Goal: Transaction & Acquisition: Download file/media

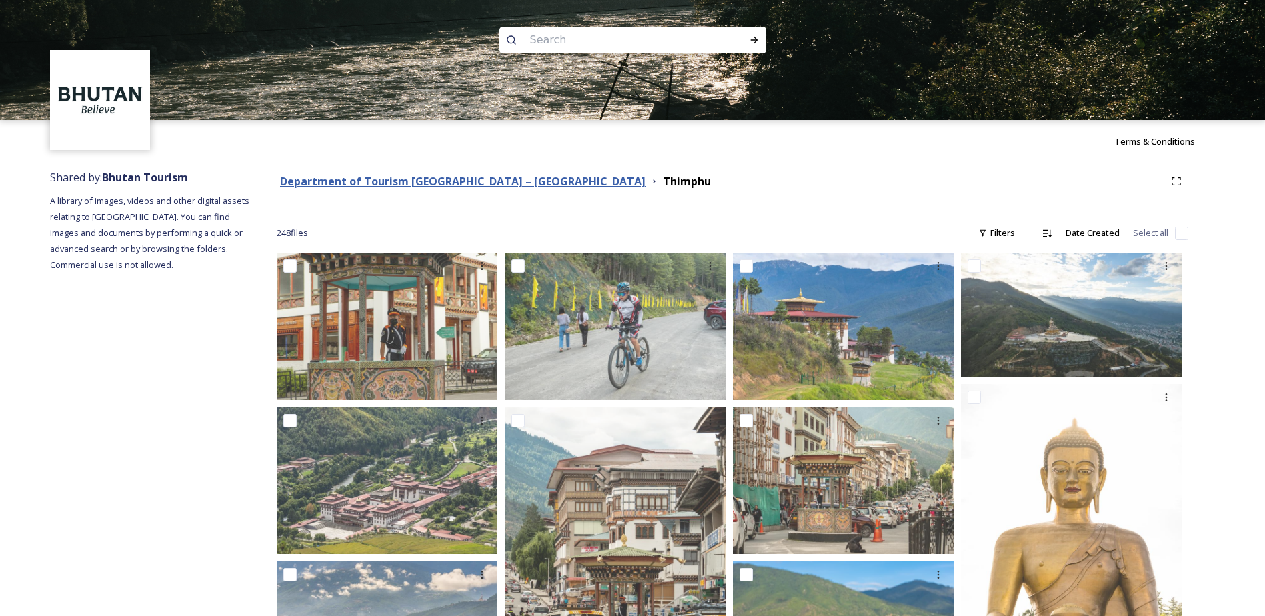
click at [432, 182] on strong "Department of Tourism [GEOGRAPHIC_DATA] – [GEOGRAPHIC_DATA]" at bounding box center [463, 181] width 366 height 15
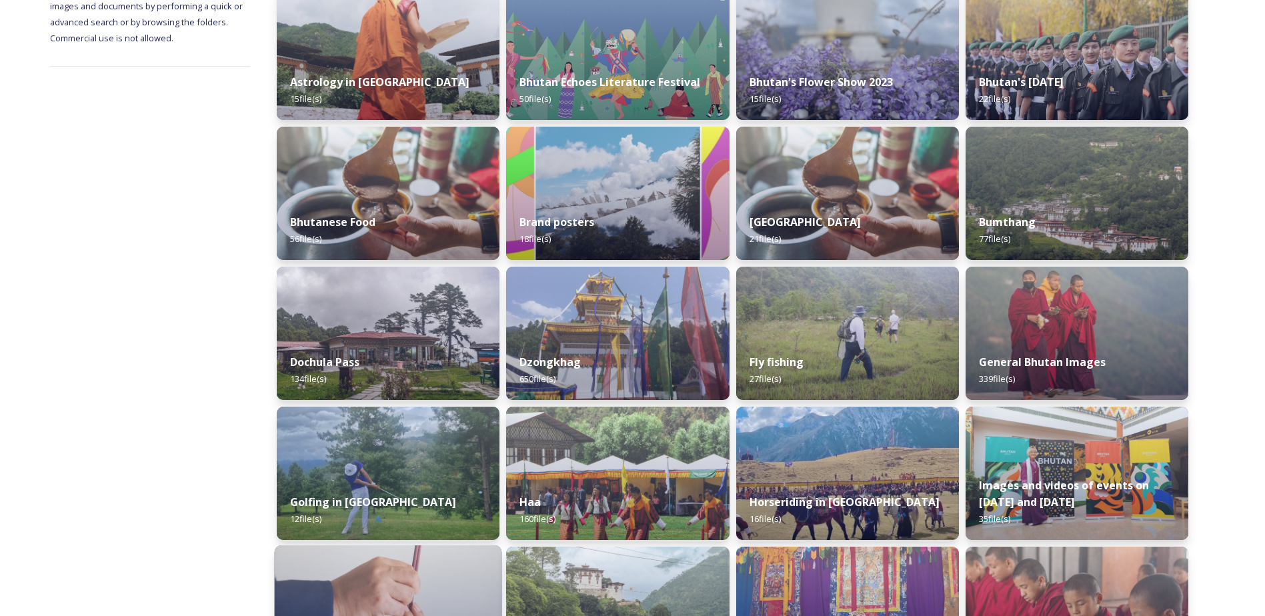
scroll to position [164, 0]
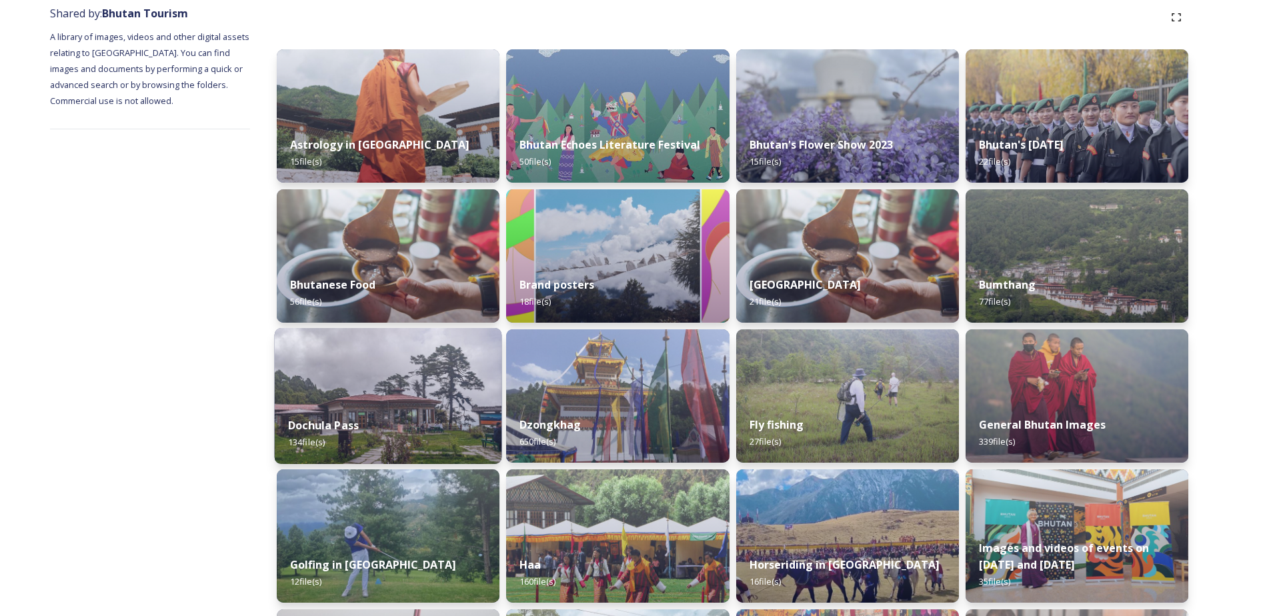
click at [385, 411] on div "Dochula Pass 134 file(s)" at bounding box center [388, 434] width 227 height 61
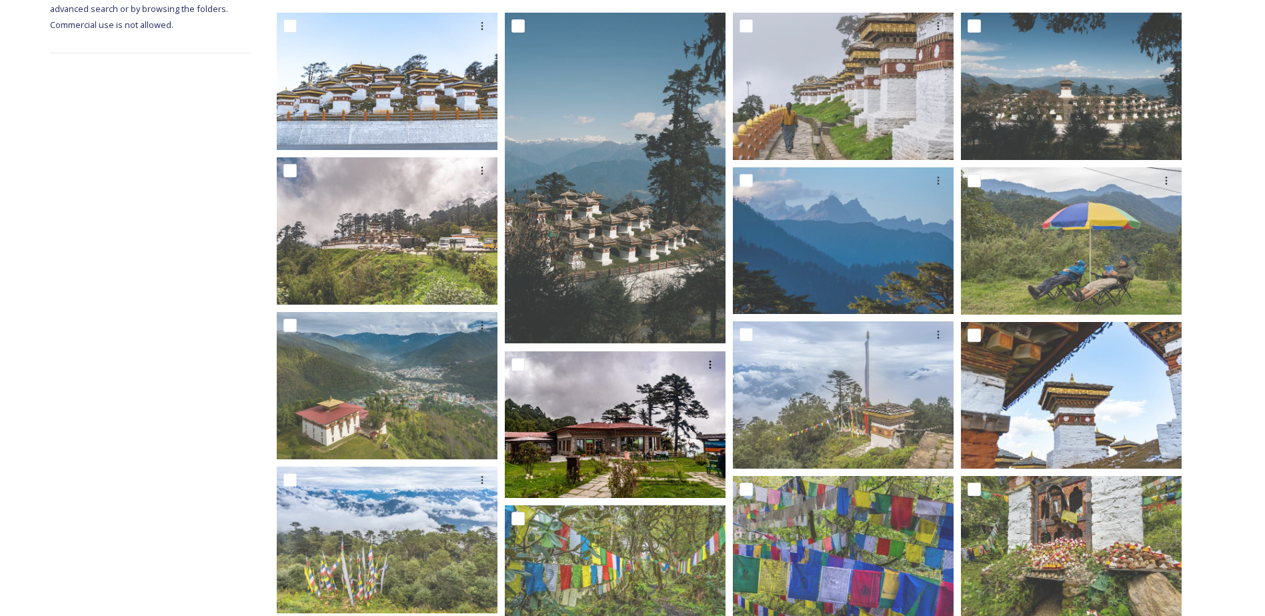
scroll to position [200, 0]
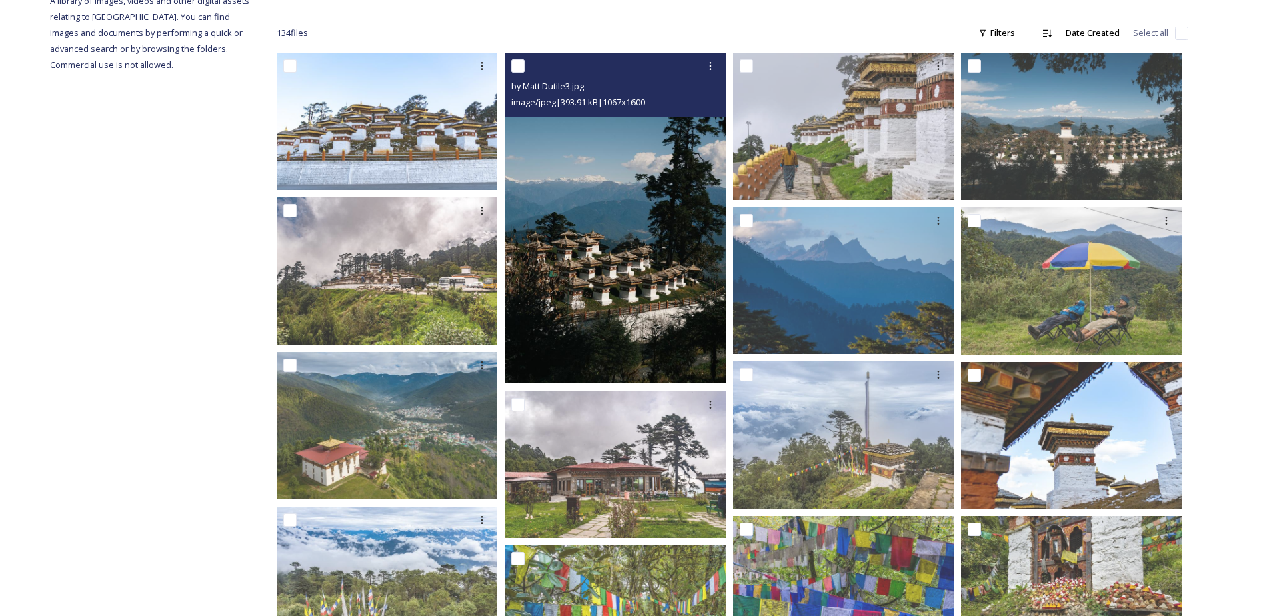
click at [618, 262] on img at bounding box center [615, 218] width 221 height 331
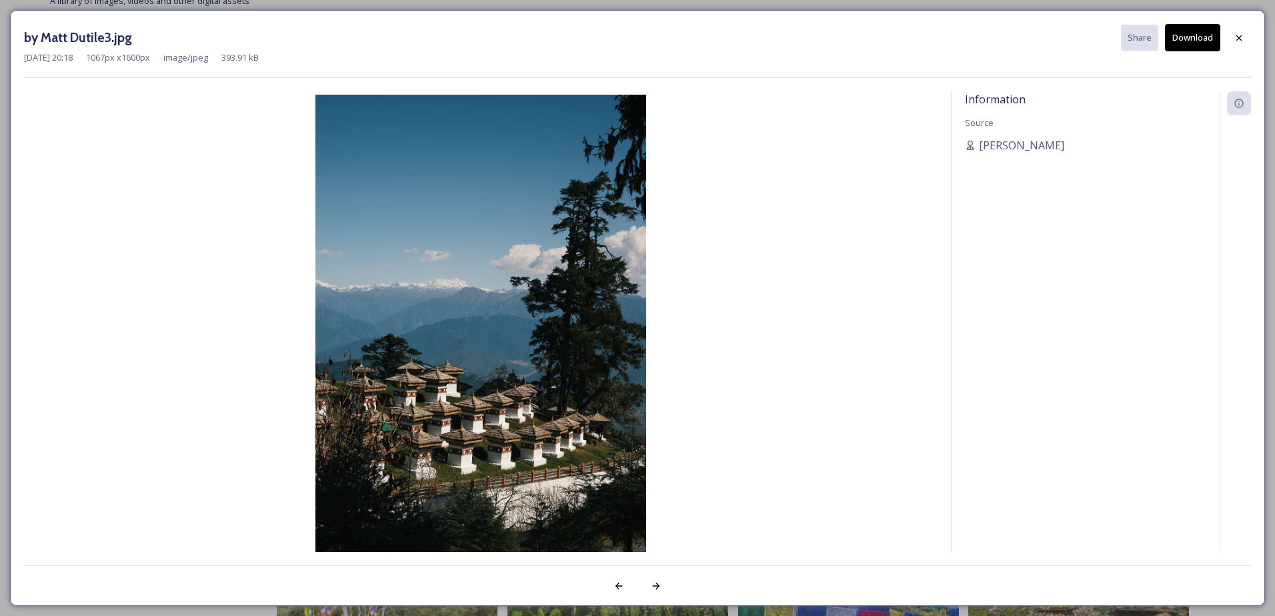
click at [1198, 38] on button "Download" at bounding box center [1192, 37] width 55 height 27
drag, startPoint x: 1237, startPoint y: 44, endPoint x: 1219, endPoint y: 41, distance: 18.3
click at [1237, 43] on div at bounding box center [1239, 38] width 24 height 24
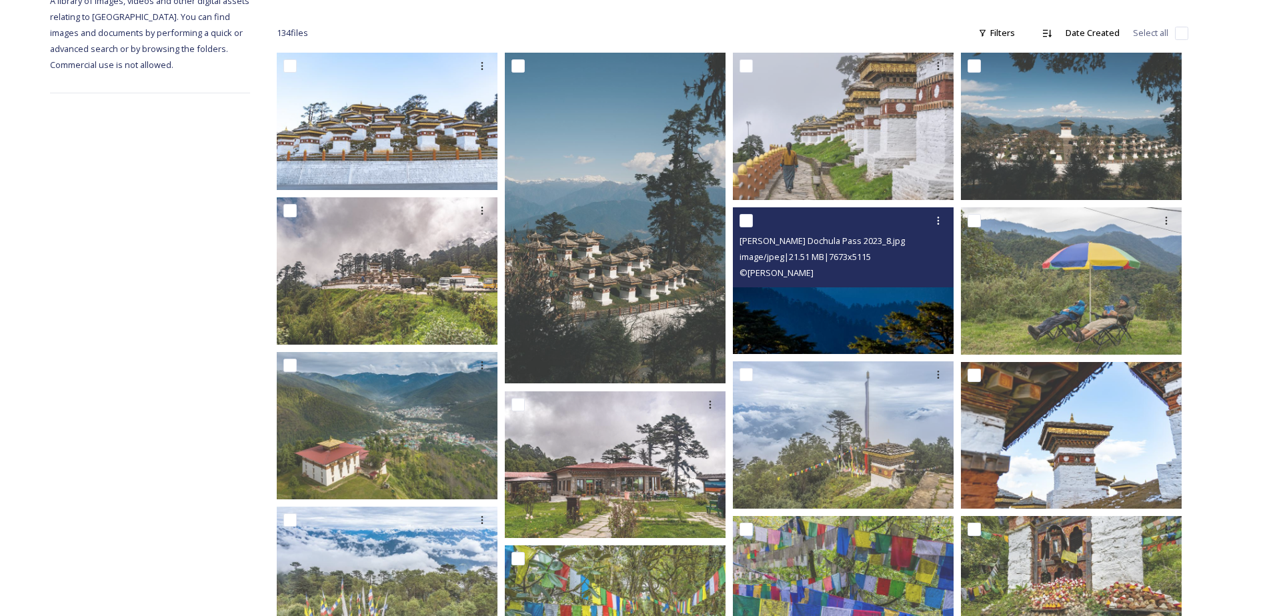
click at [810, 308] on img at bounding box center [843, 280] width 221 height 147
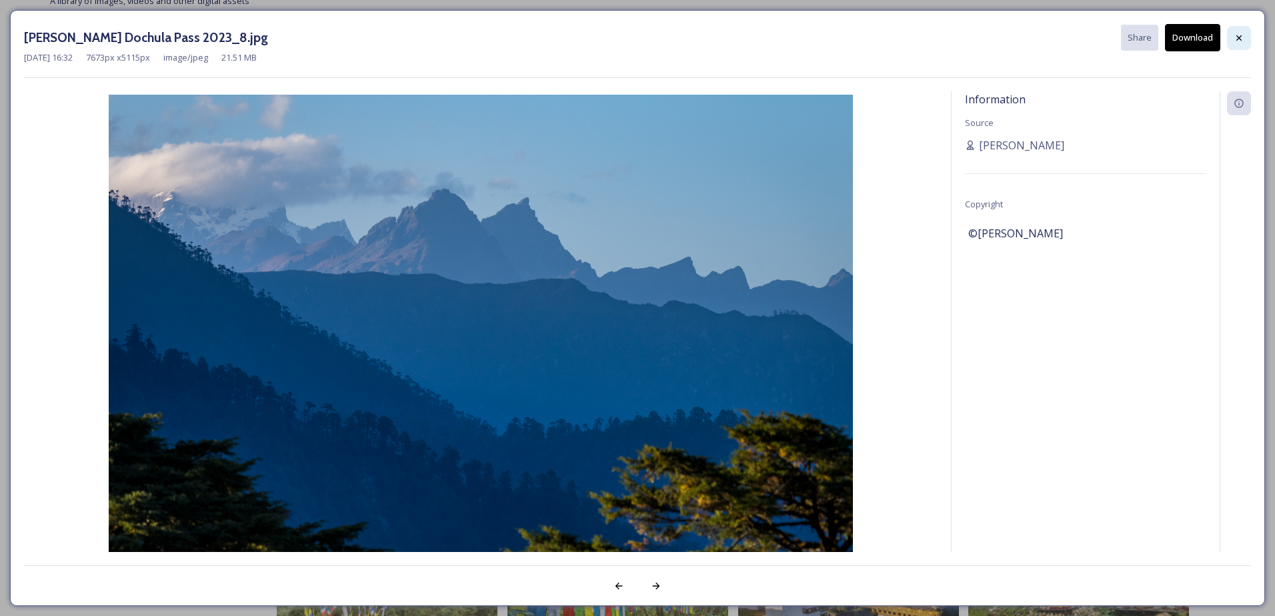
click at [1237, 38] on icon at bounding box center [1239, 38] width 11 height 11
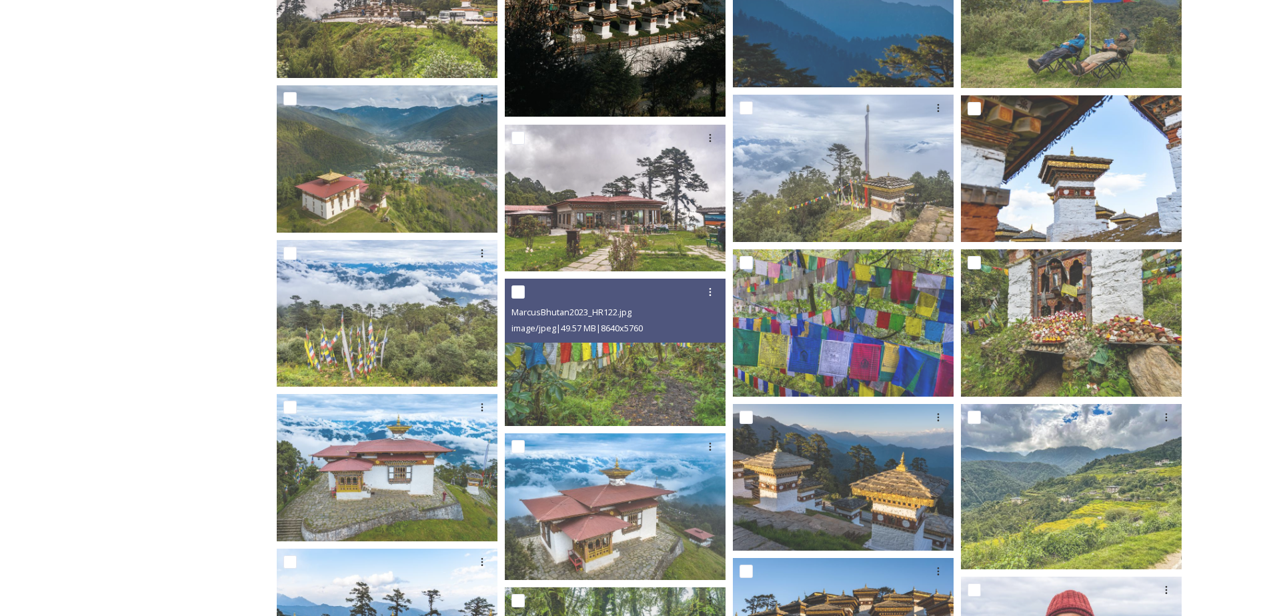
scroll to position [534, 0]
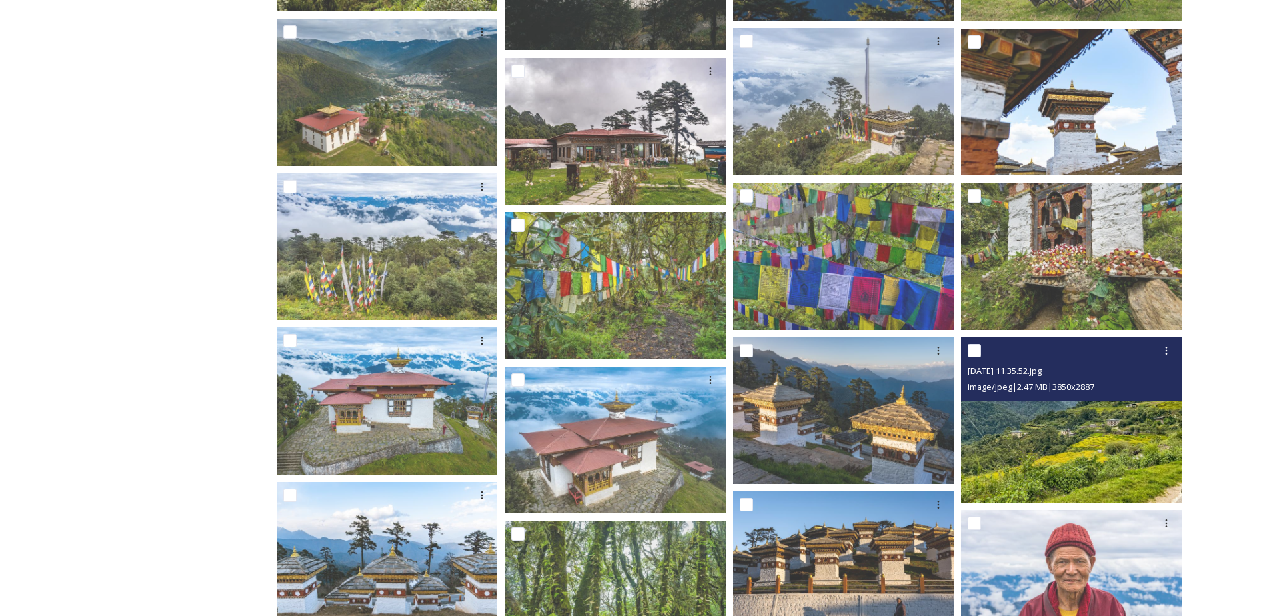
click at [1065, 424] on img at bounding box center [1071, 419] width 221 height 165
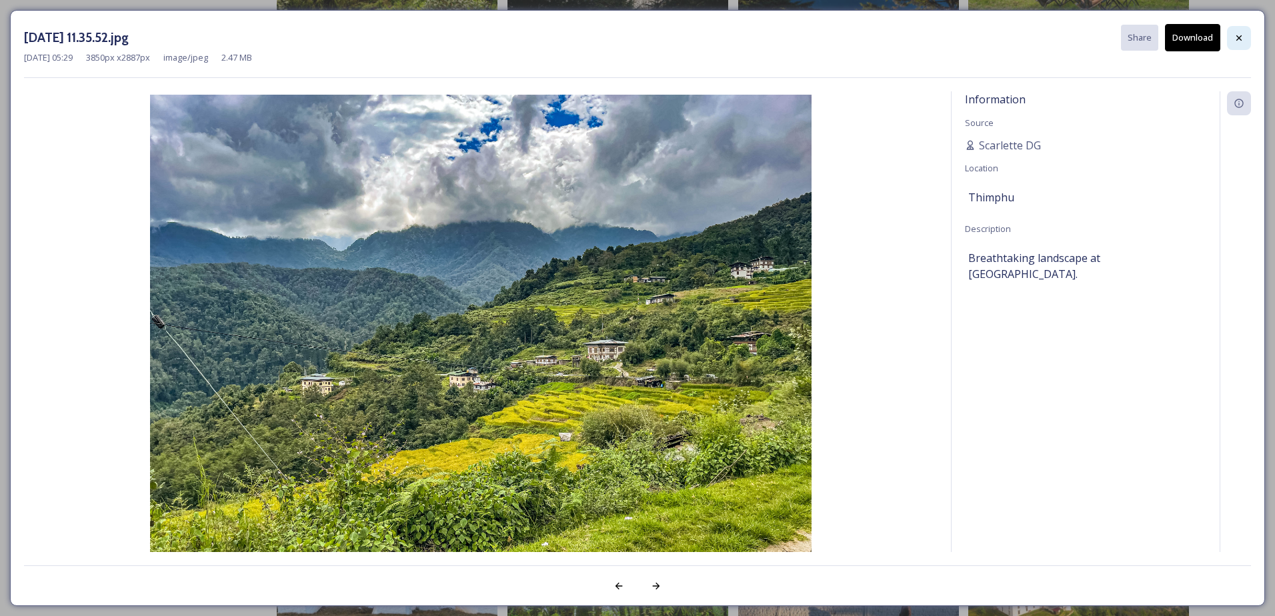
click at [1238, 38] on icon at bounding box center [1239, 38] width 11 height 11
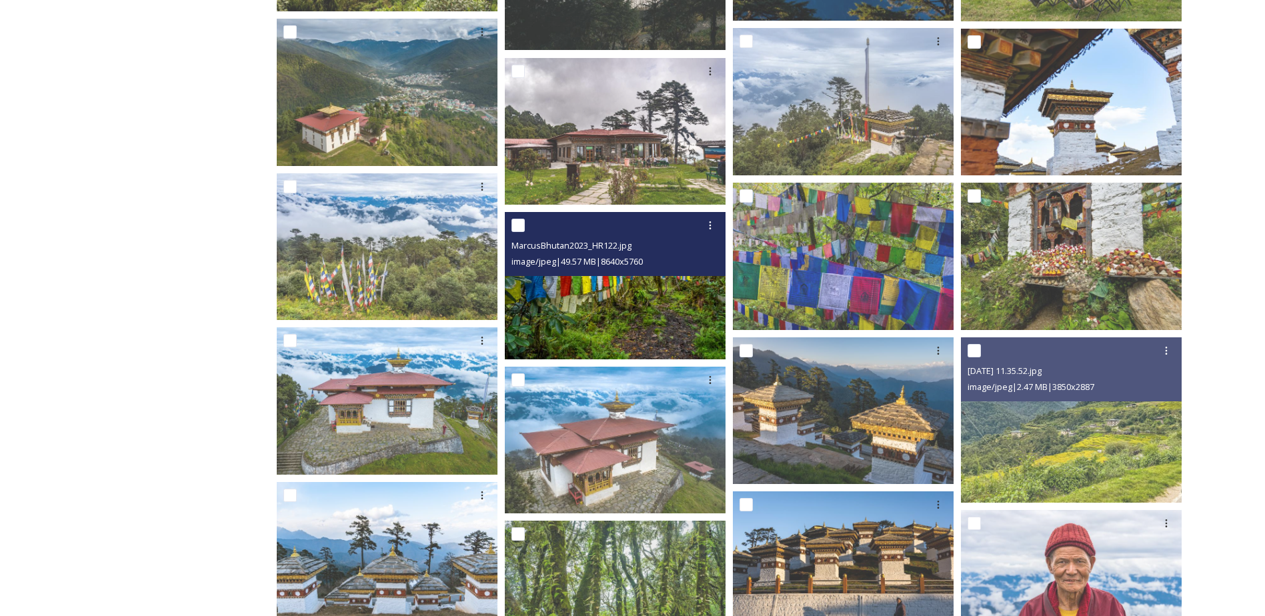
click at [611, 256] on span "image/jpeg | 49.57 MB | 8640 x 5760" at bounding box center [577, 261] width 131 height 12
click at [631, 308] on img at bounding box center [615, 285] width 221 height 147
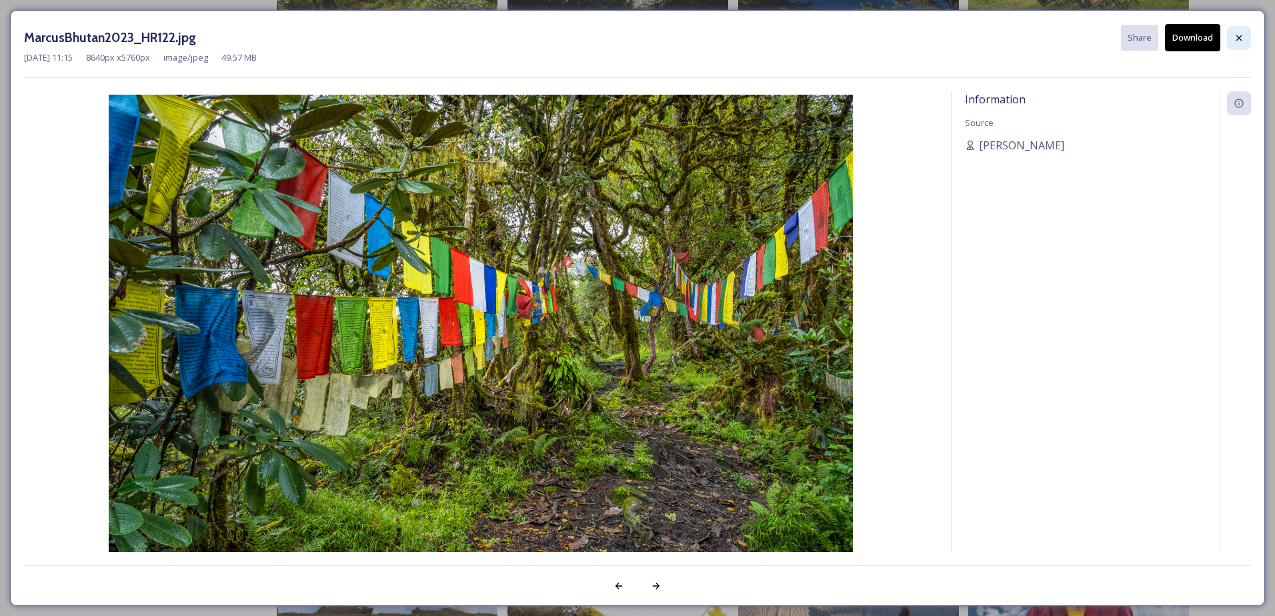
click at [1243, 36] on icon at bounding box center [1239, 38] width 11 height 11
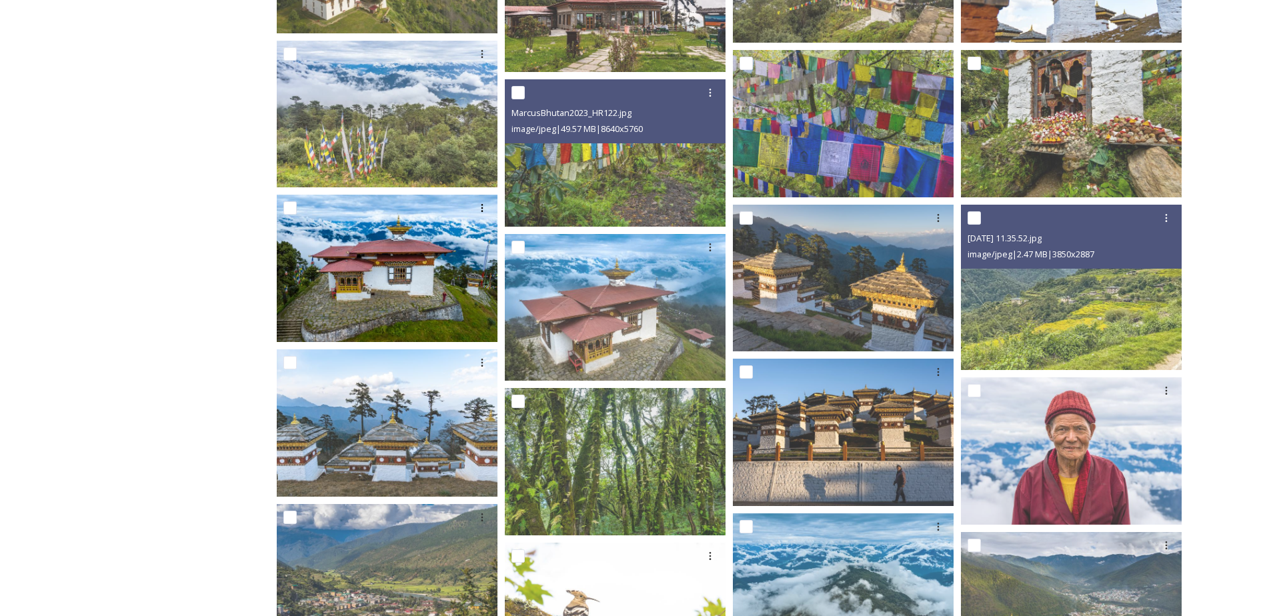
scroll to position [667, 0]
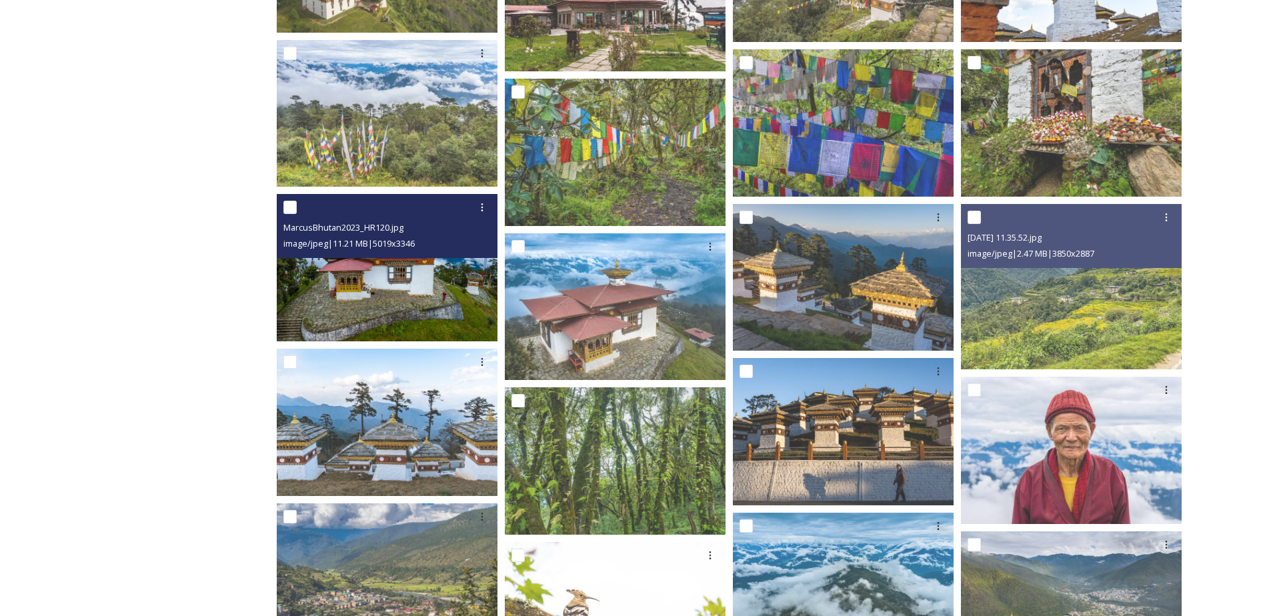
click at [368, 299] on img at bounding box center [387, 267] width 221 height 147
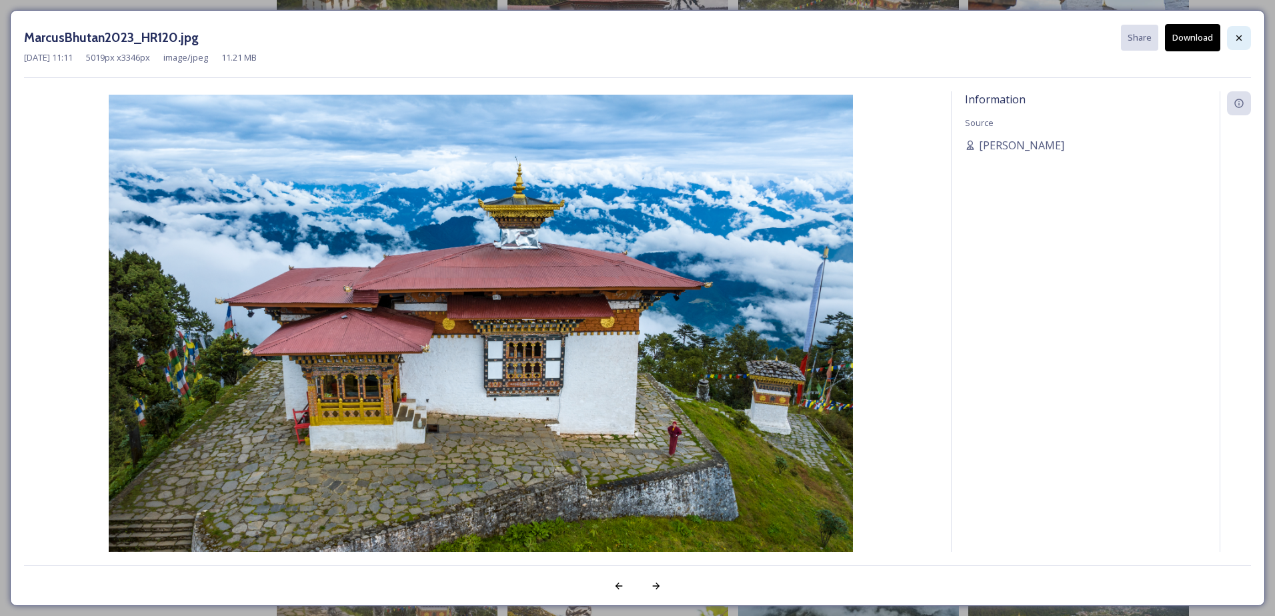
click at [1243, 34] on icon at bounding box center [1239, 38] width 11 height 11
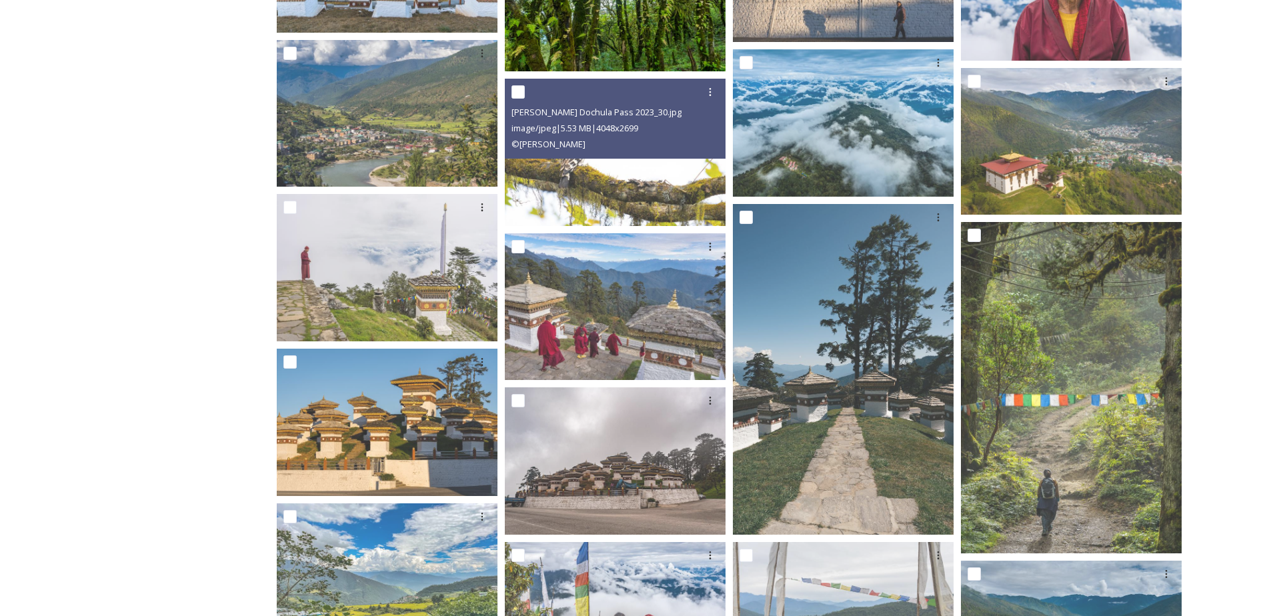
scroll to position [1134, 0]
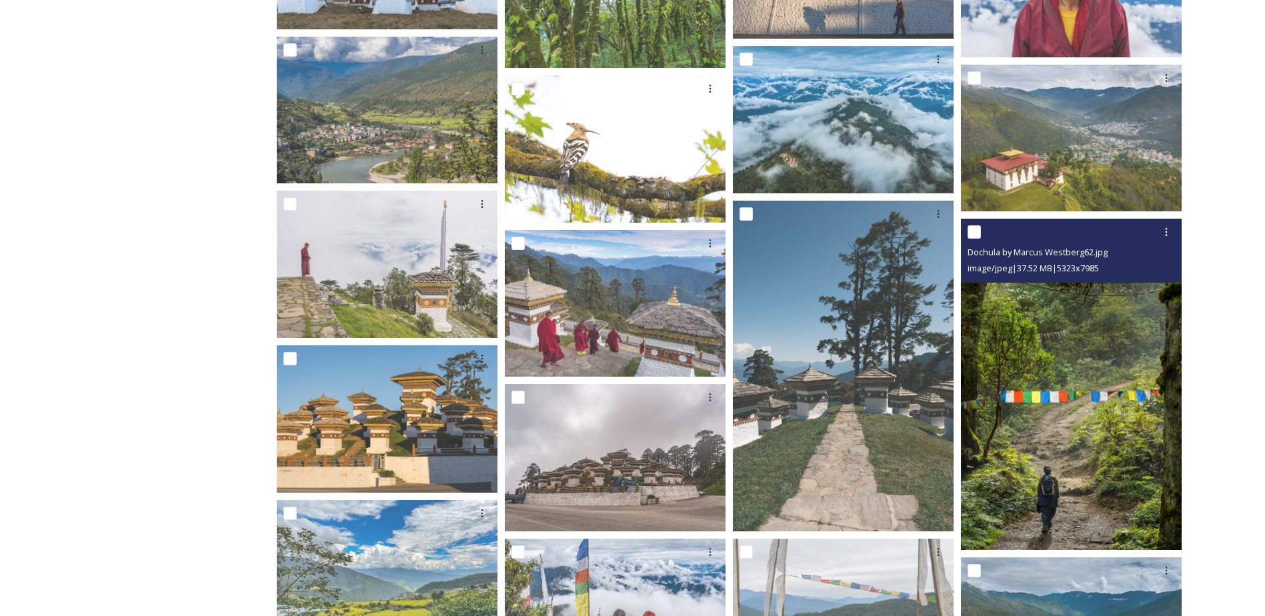
click at [1066, 432] on img at bounding box center [1071, 384] width 221 height 331
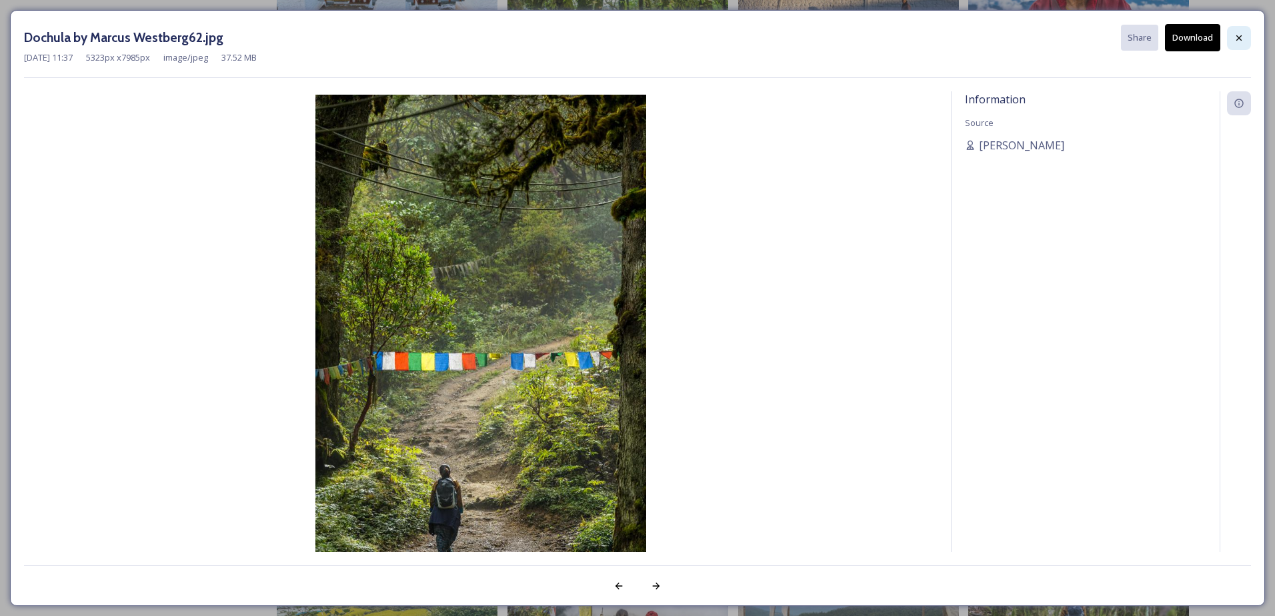
click at [1243, 36] on icon at bounding box center [1239, 38] width 11 height 11
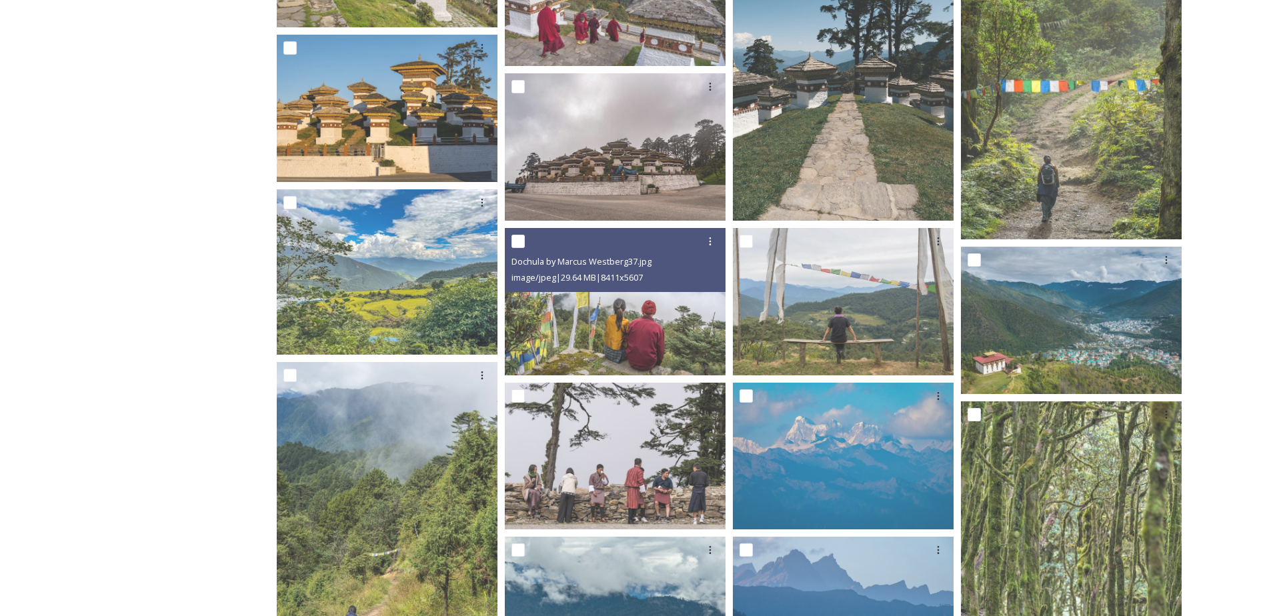
scroll to position [1467, 0]
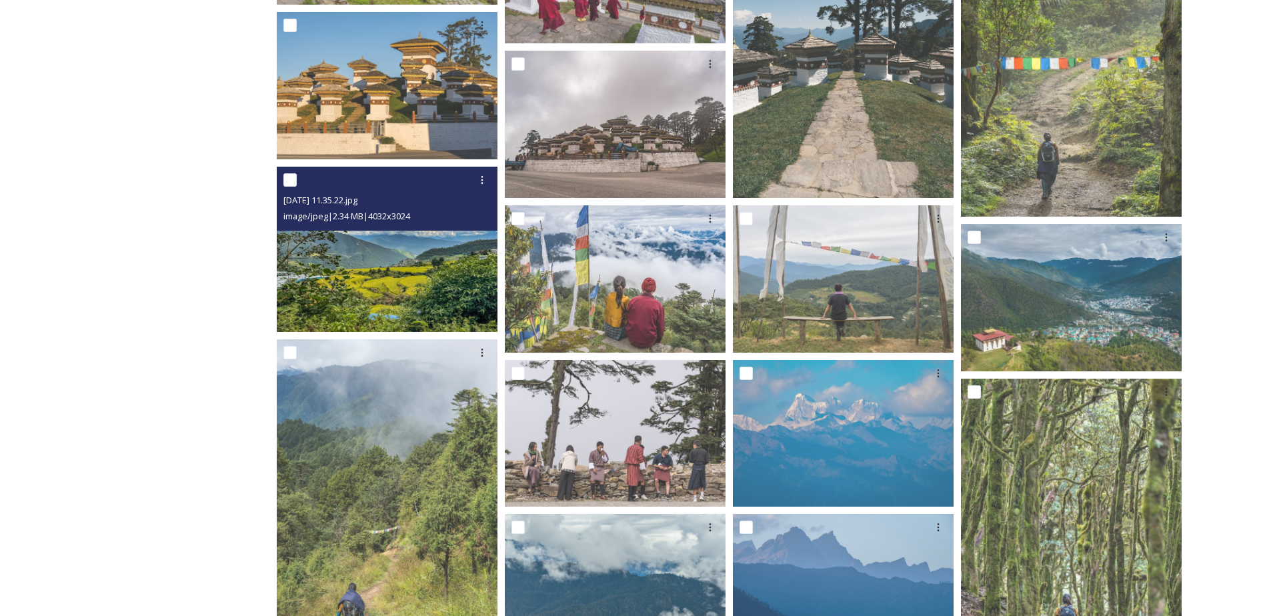
click at [348, 251] on img at bounding box center [387, 249] width 221 height 165
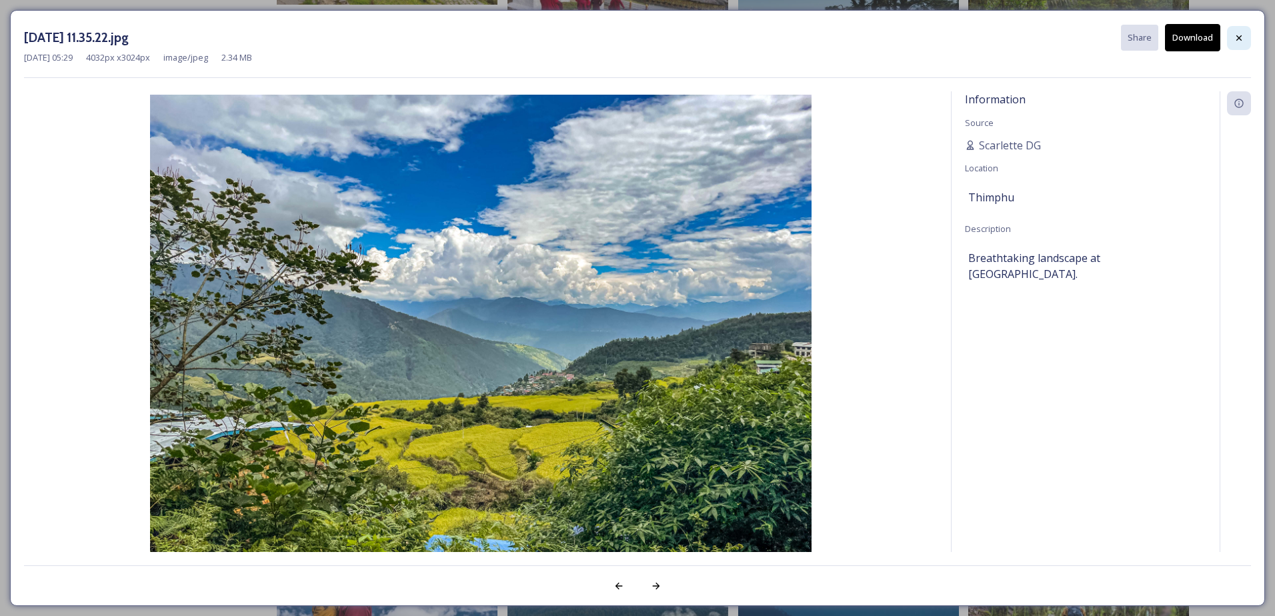
click at [1246, 33] on div at bounding box center [1239, 38] width 24 height 24
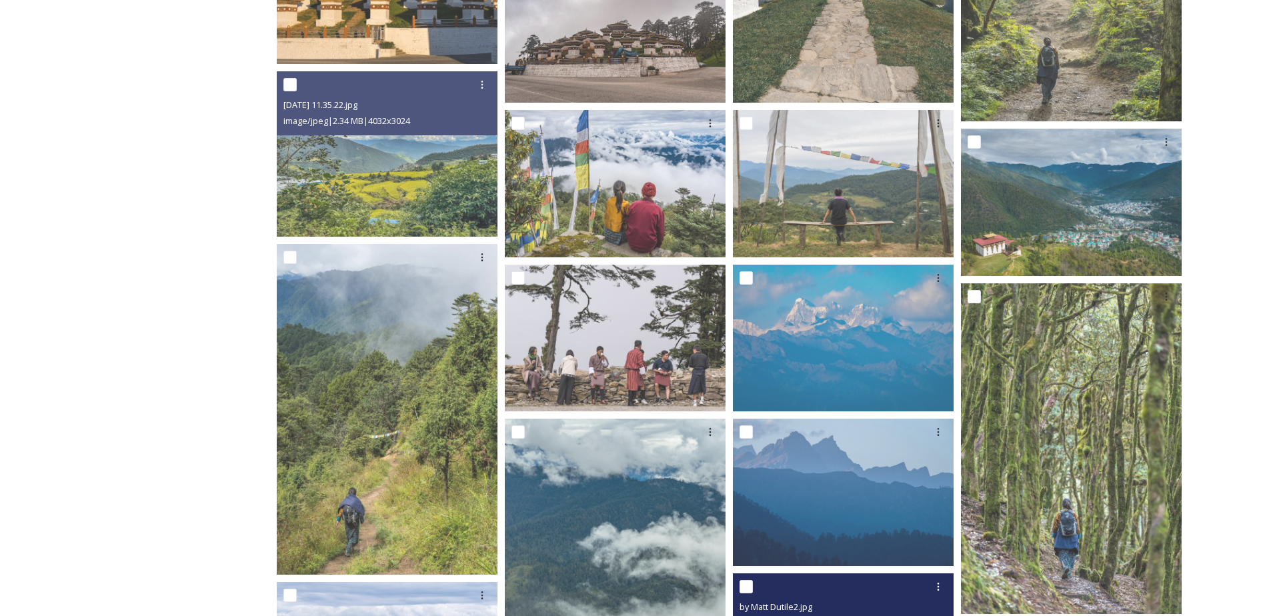
scroll to position [1527, 0]
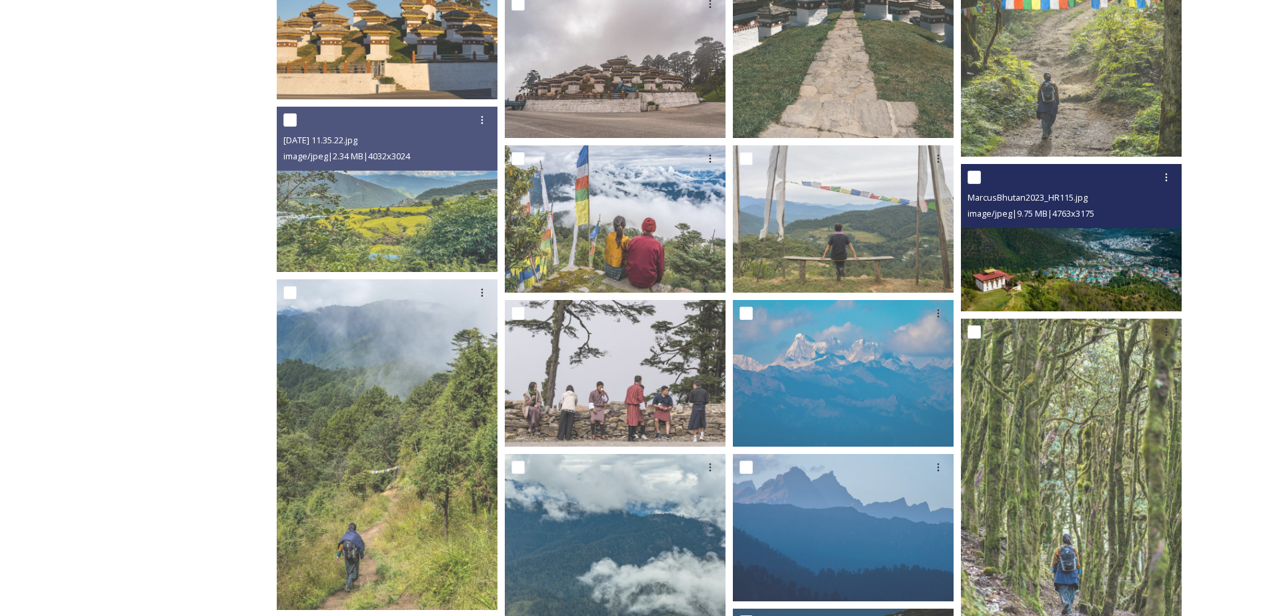
click at [1068, 233] on img at bounding box center [1071, 237] width 221 height 147
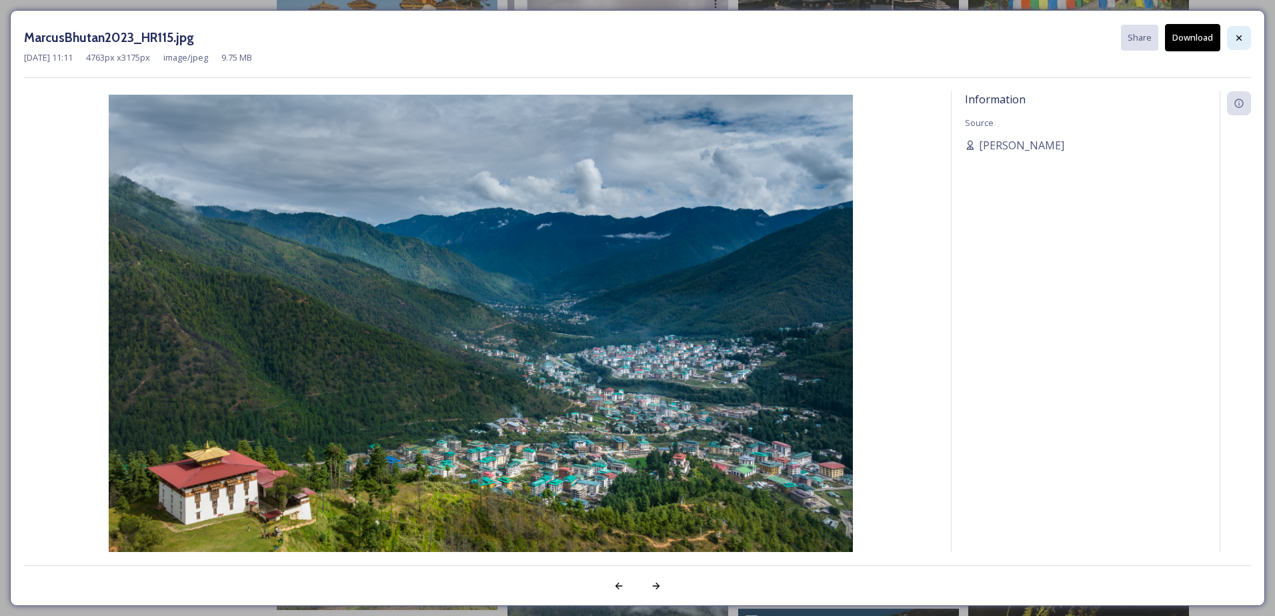
click at [1241, 31] on div at bounding box center [1239, 38] width 24 height 24
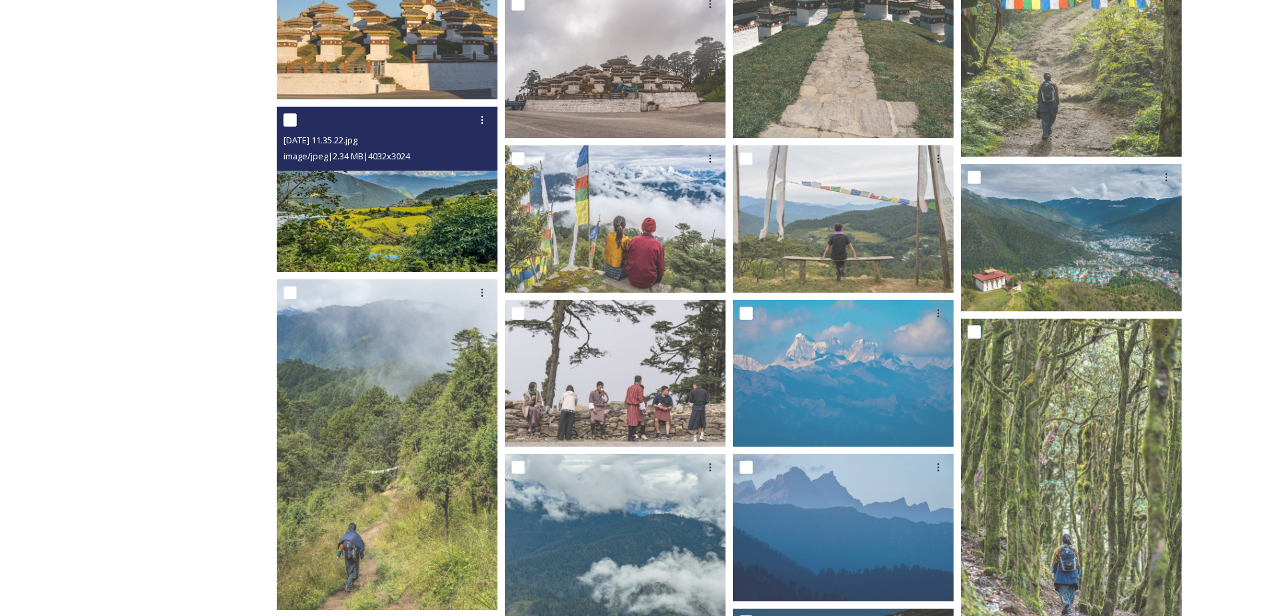
click at [403, 191] on img at bounding box center [387, 189] width 221 height 165
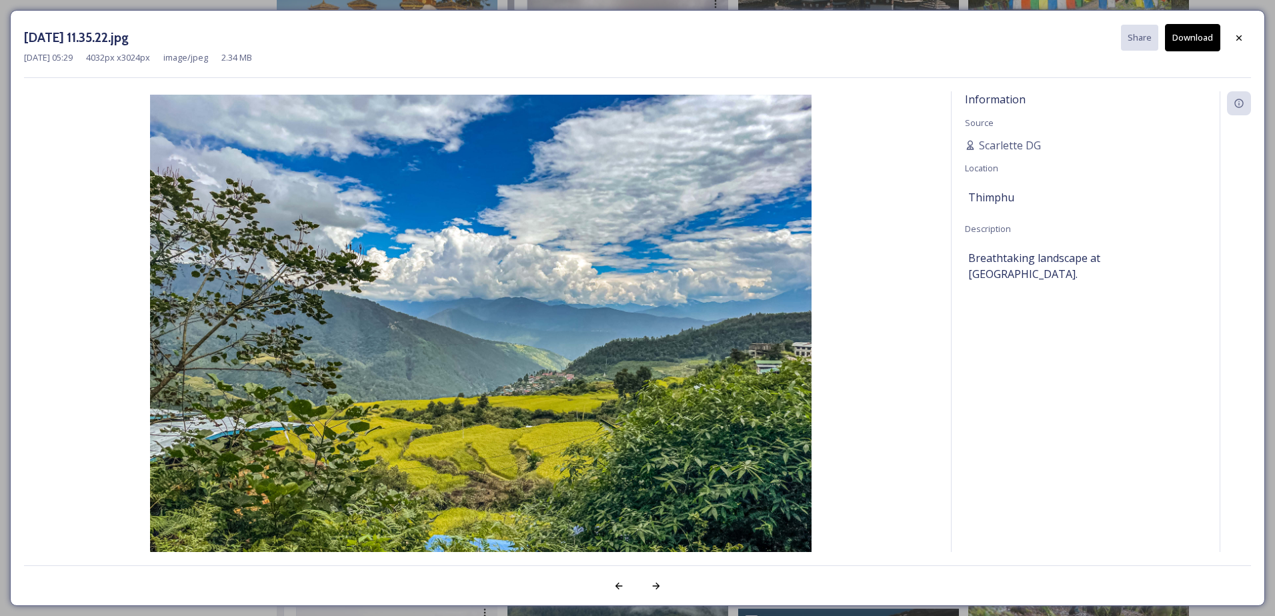
click at [1239, 33] on icon at bounding box center [1239, 38] width 11 height 11
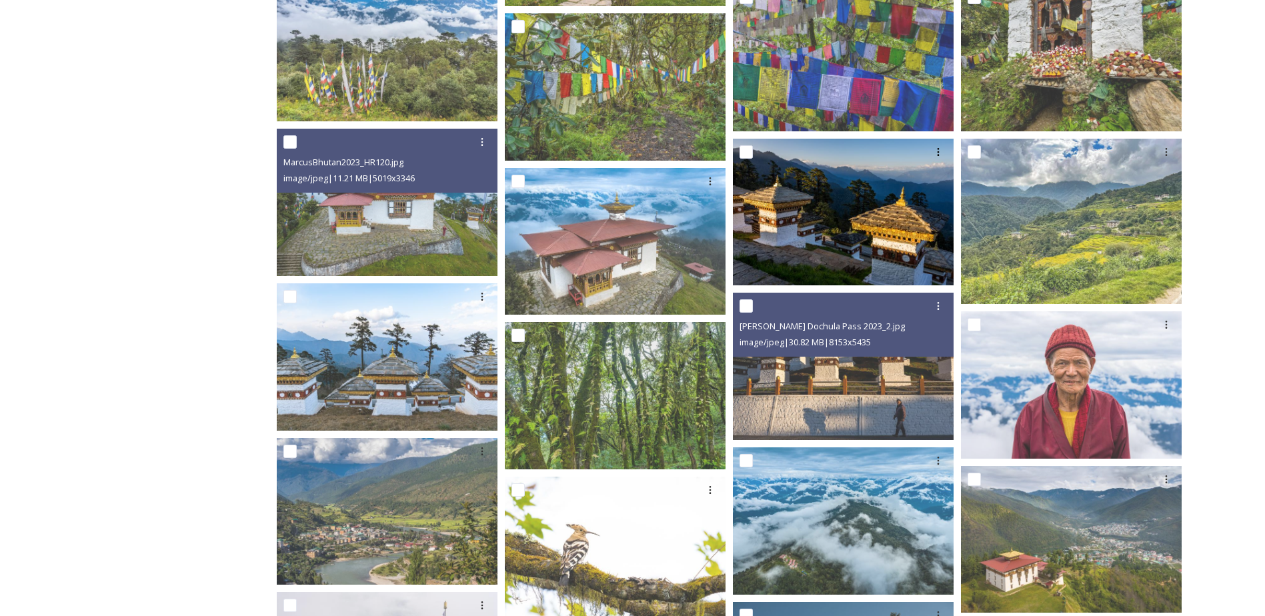
scroll to position [727, 0]
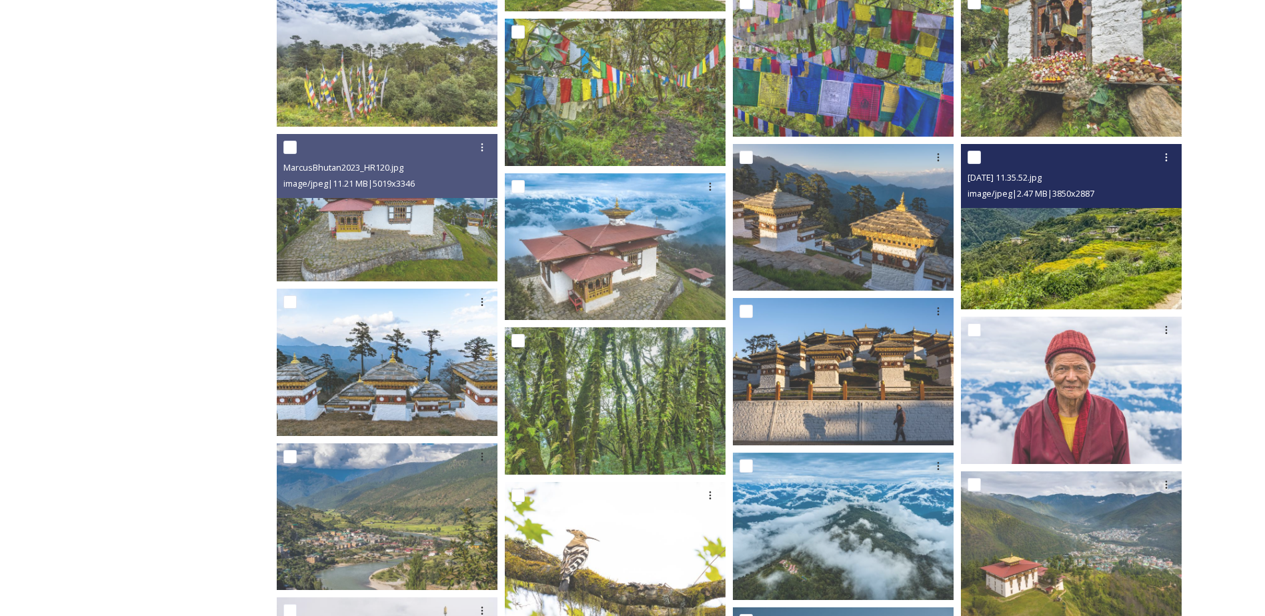
click at [1067, 245] on img at bounding box center [1071, 226] width 221 height 165
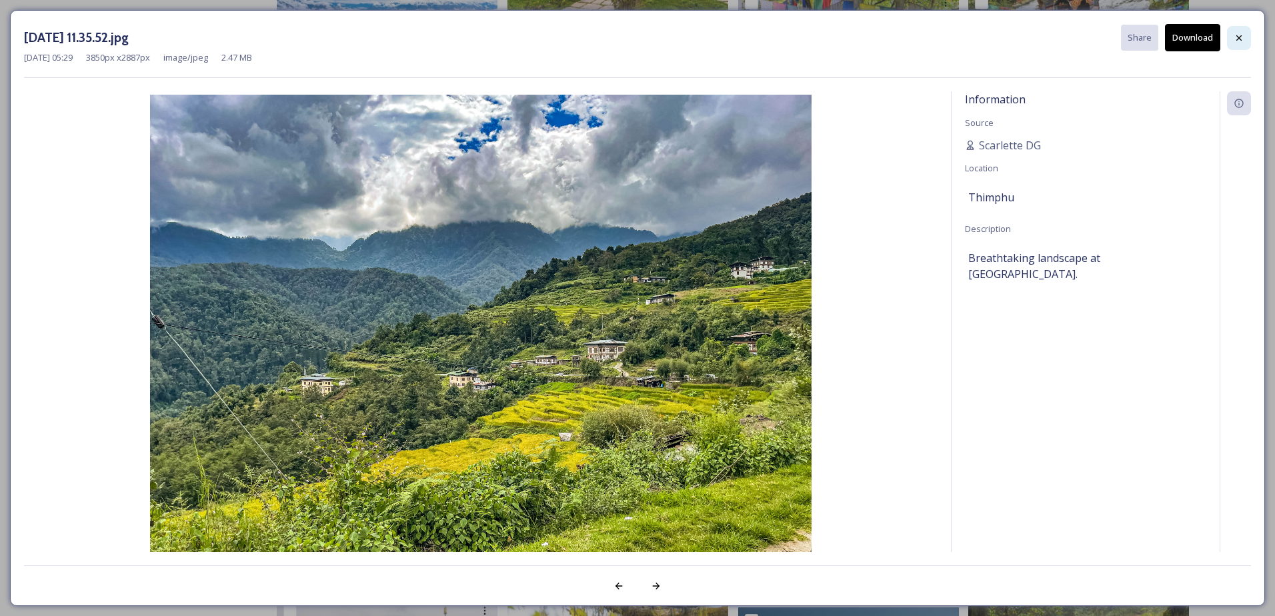
click at [1239, 41] on icon at bounding box center [1239, 38] width 11 height 11
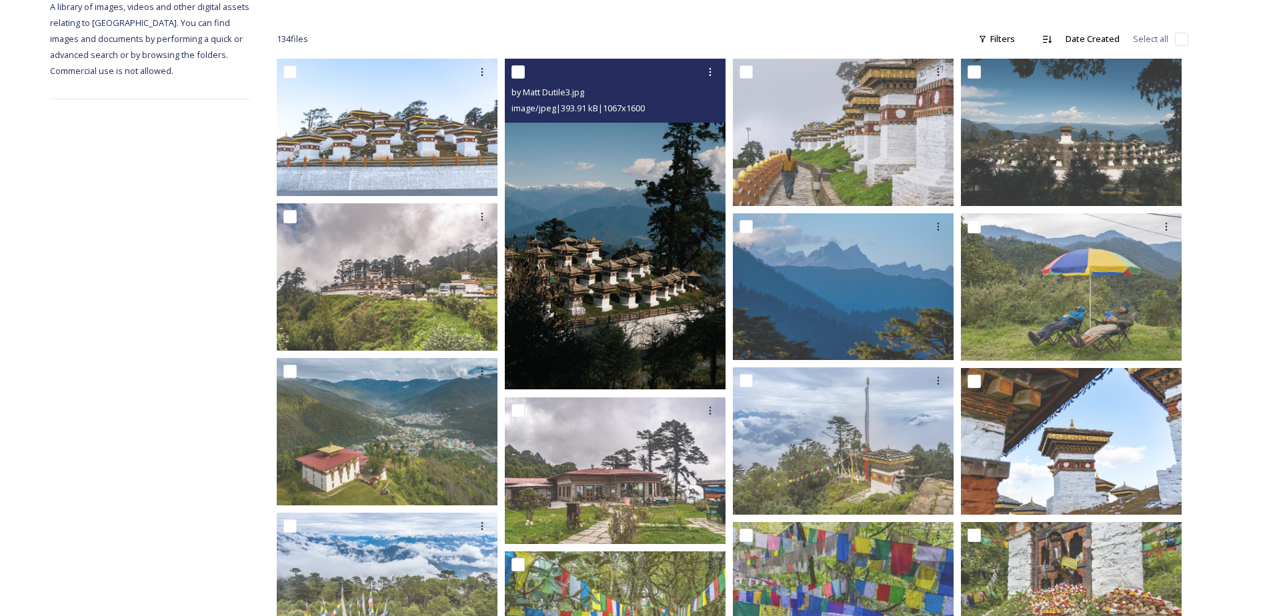
scroll to position [193, 0]
